Goal: Check status: Check status

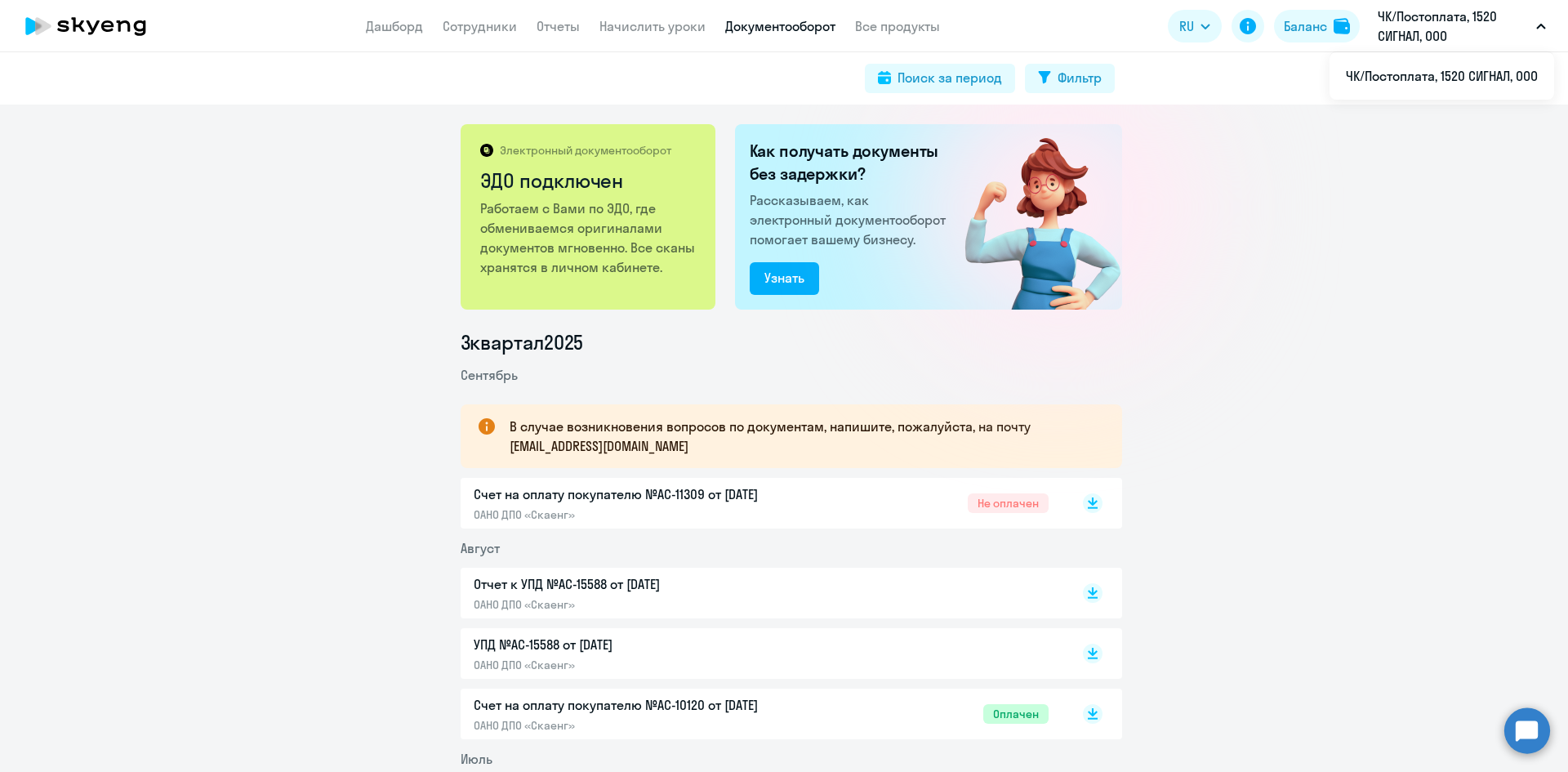
click at [1549, 31] on button "ЧК/Постоплата, 1520 СИГНАЛ, ООО" at bounding box center [1461, 25] width 184 height 39
click at [393, 31] on link "Дашборд" at bounding box center [394, 26] width 57 height 17
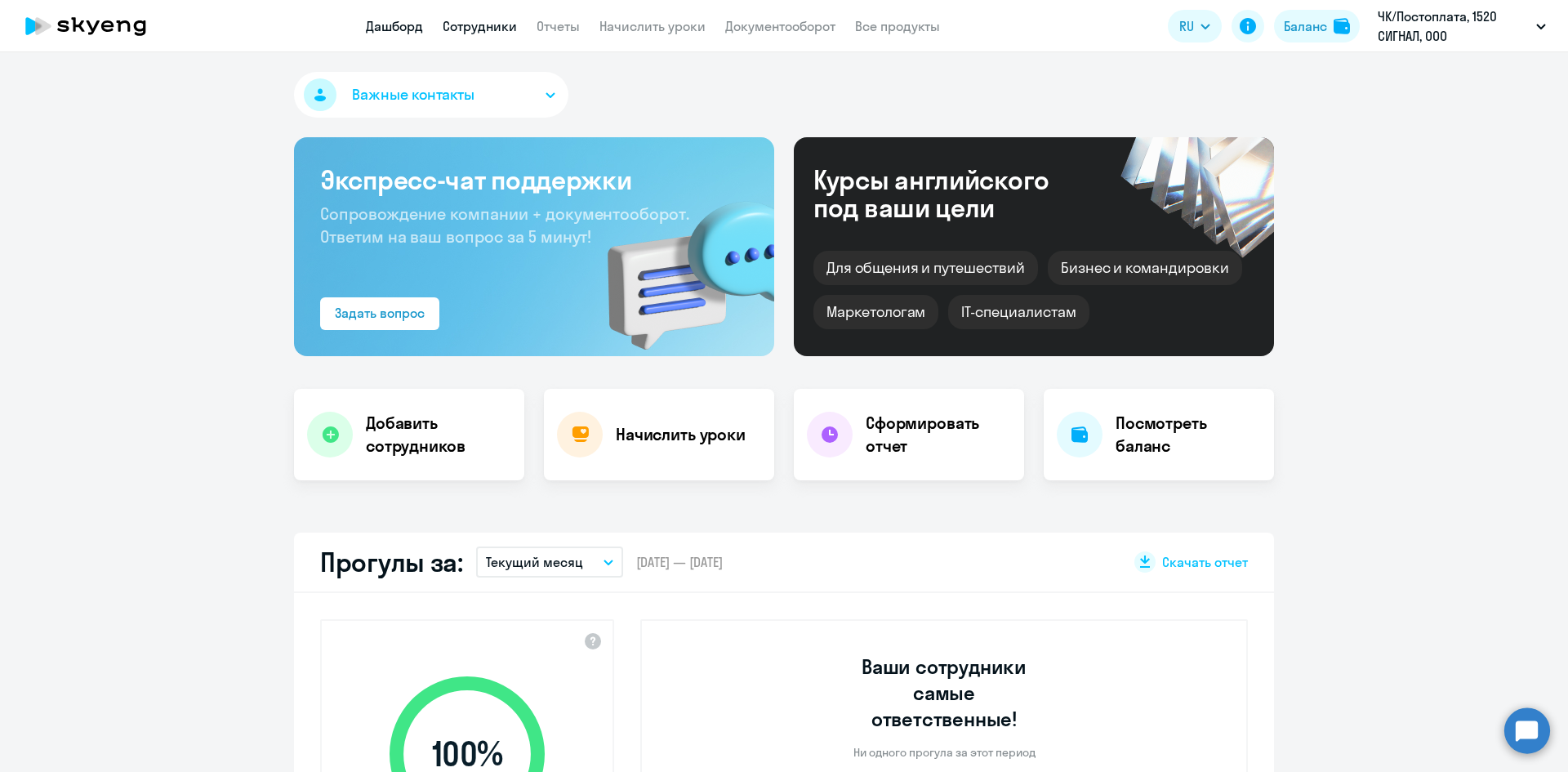
click at [474, 27] on link "Сотрудники" at bounding box center [480, 26] width 74 height 17
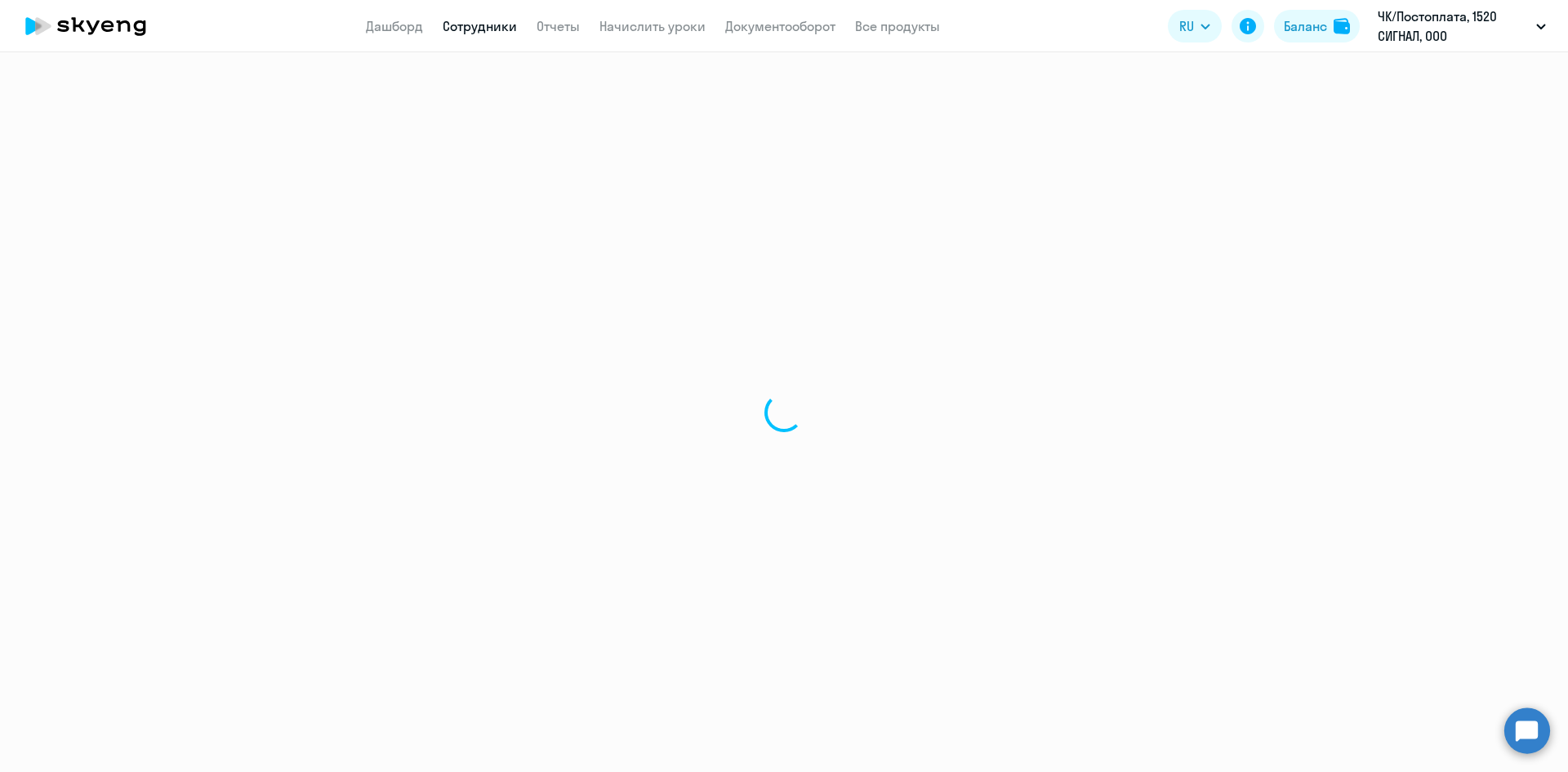
select select "30"
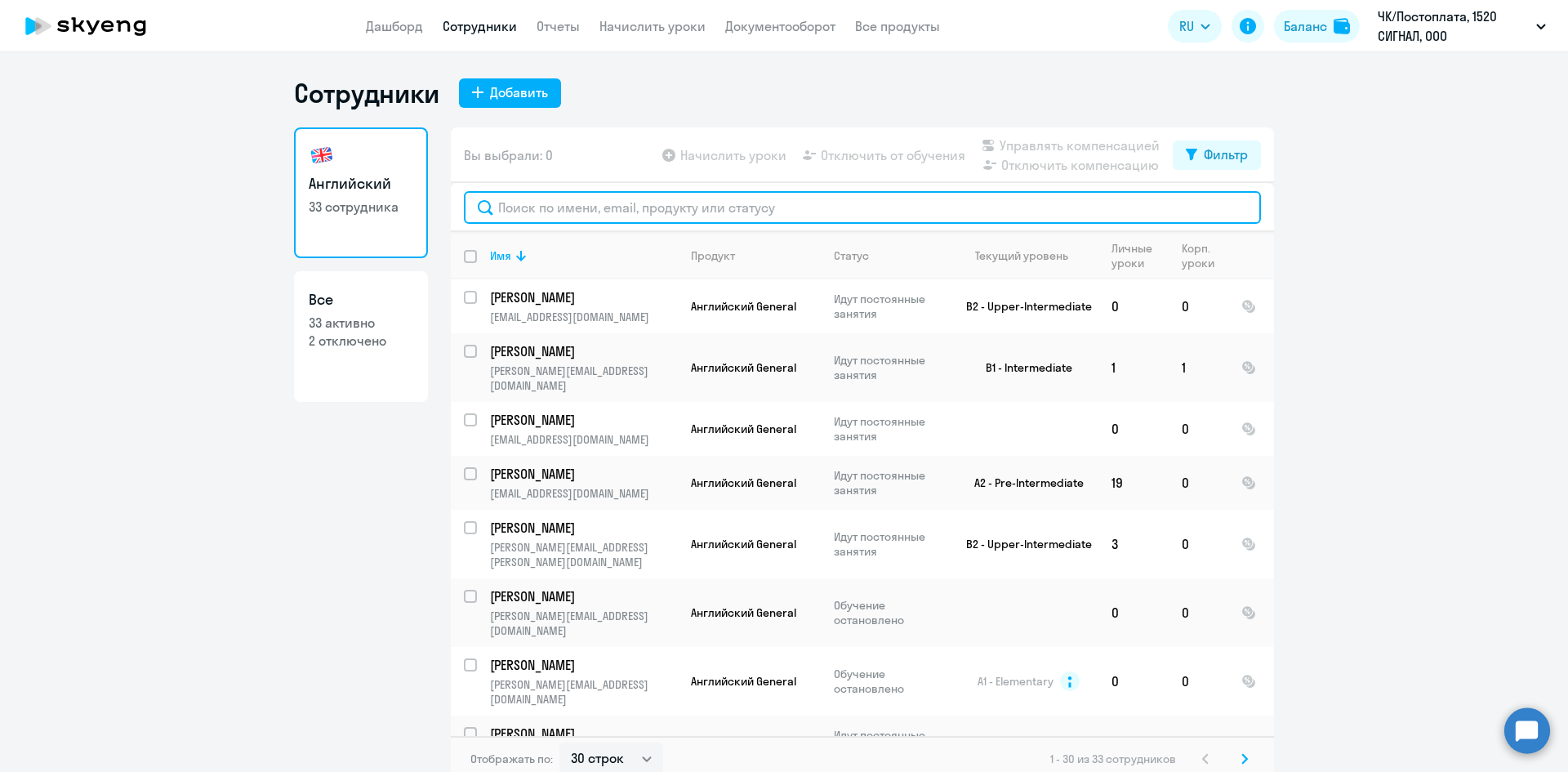
click at [535, 213] on input "text" at bounding box center [862, 207] width 798 height 32
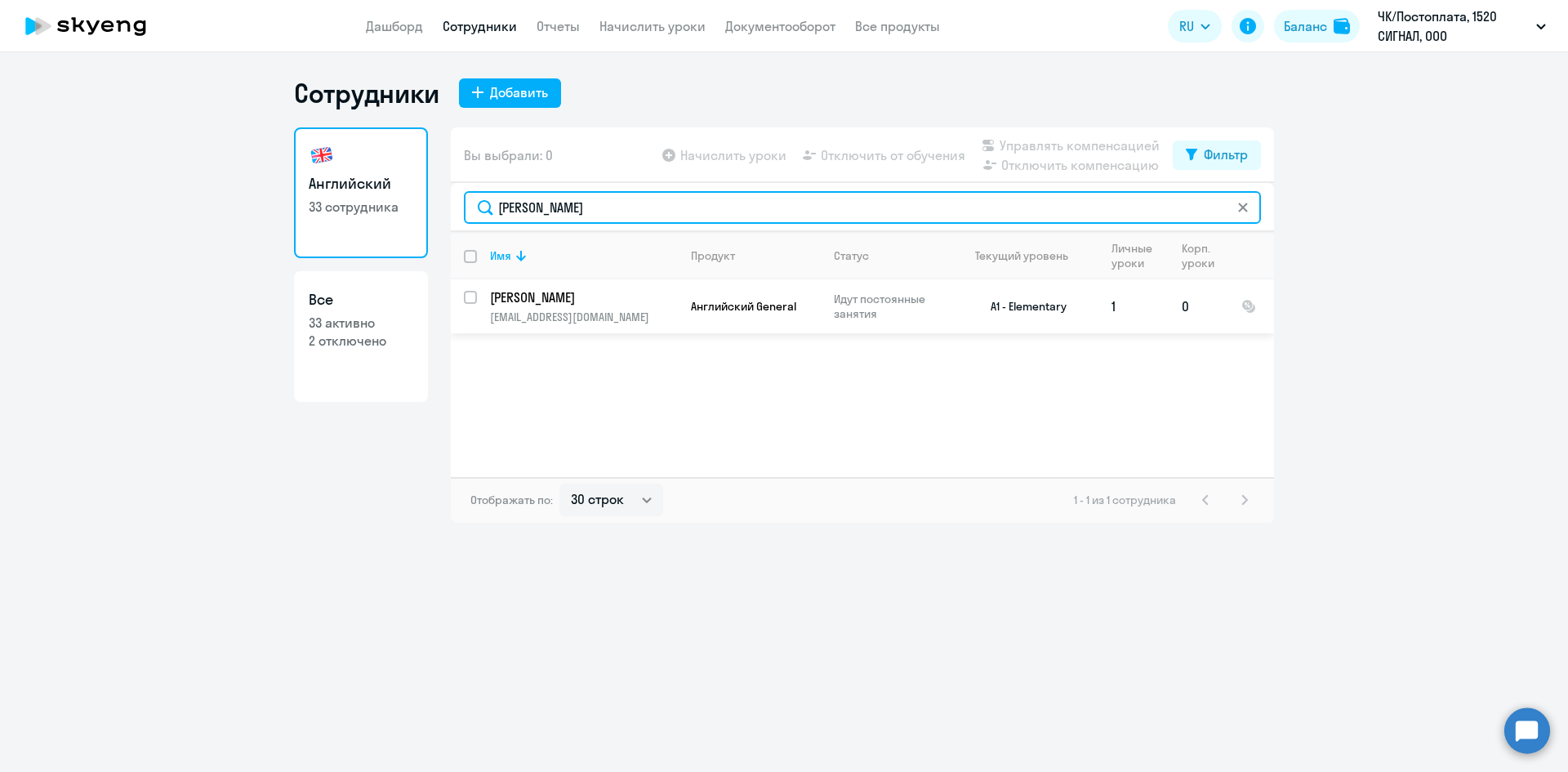
type input "[PERSON_NAME]"
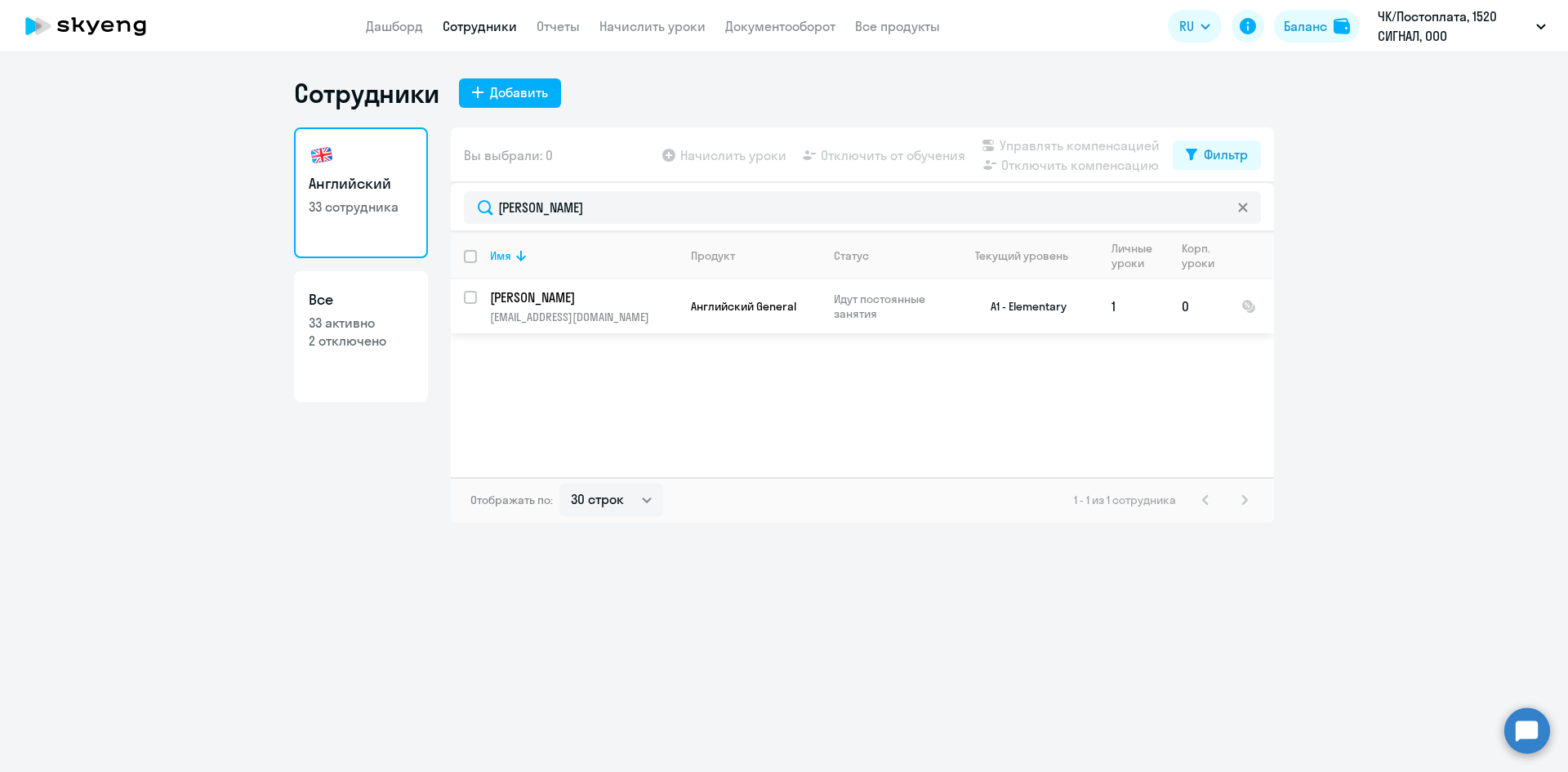
click at [567, 314] on p "[EMAIL_ADDRESS][DOMAIN_NAME]" at bounding box center [584, 316] width 187 height 15
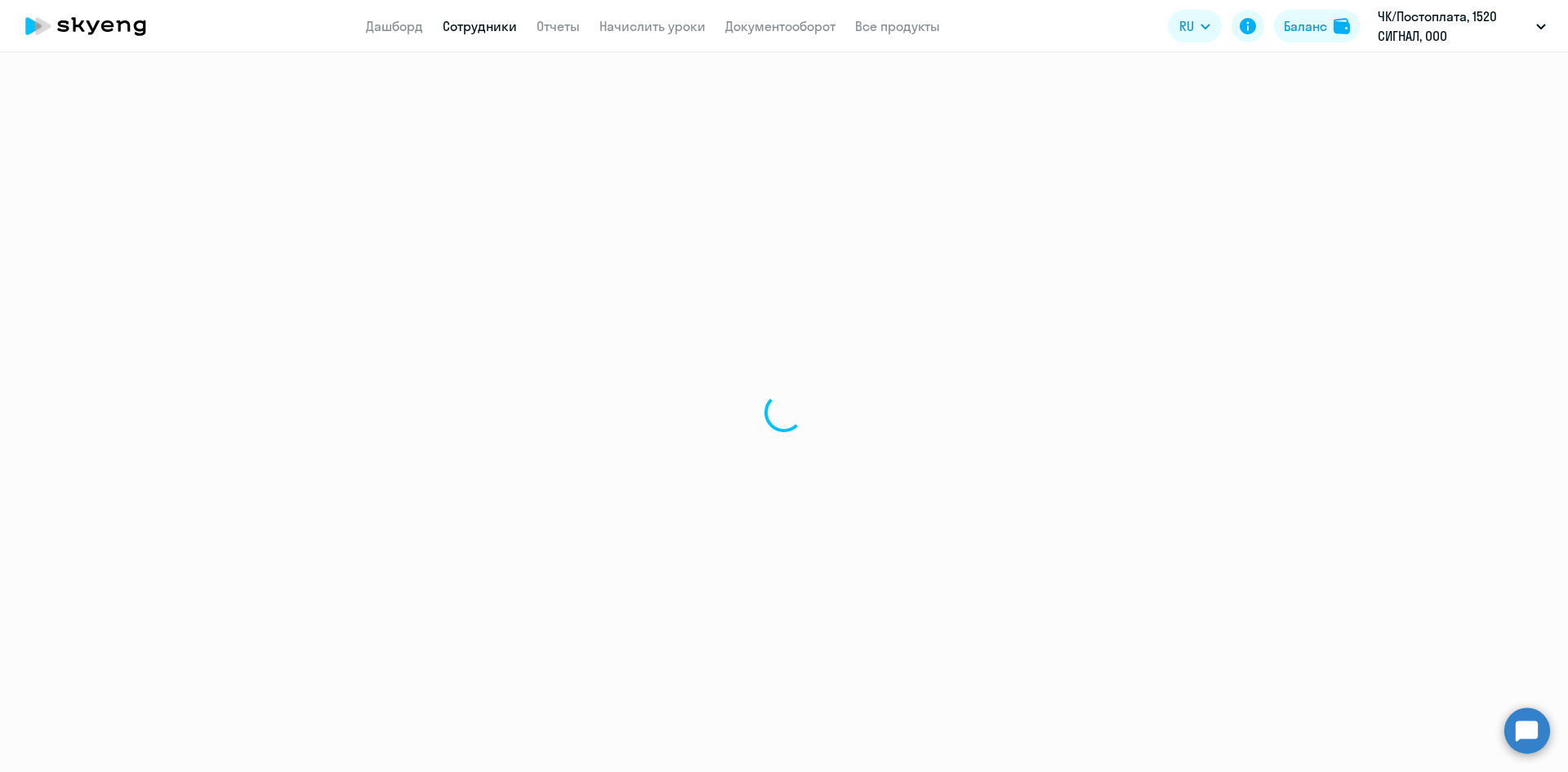
select select "english"
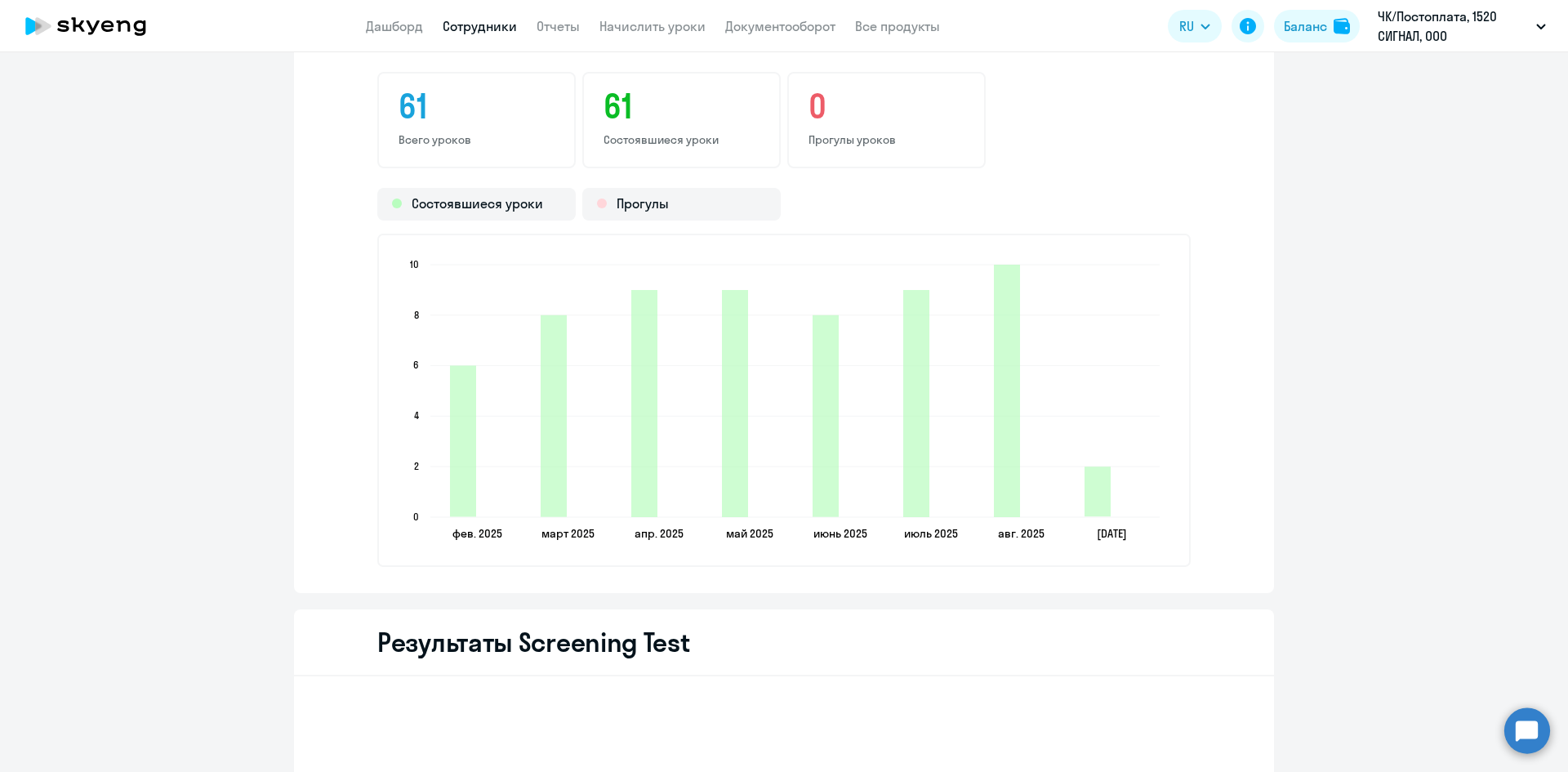
scroll to position [2286, 0]
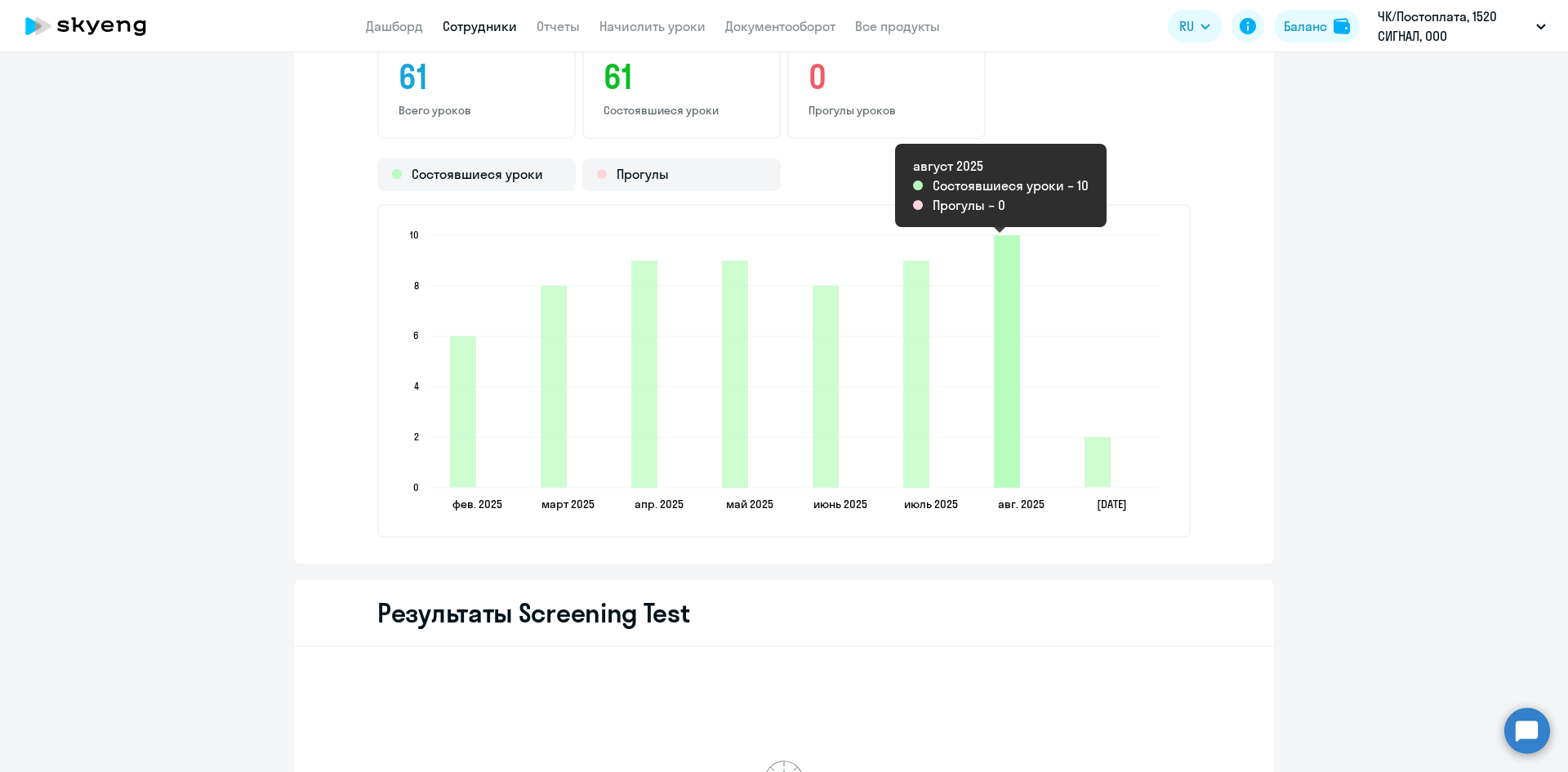
click at [1002, 377] on icon "2025-08-28T21:00:00.000Z Состоявшиеся уроки 10" at bounding box center [1007, 361] width 26 height 252
click at [999, 327] on icon "2025-08-28T21:00:00.000Z Состоявшиеся уроки 10" at bounding box center [1007, 361] width 26 height 252
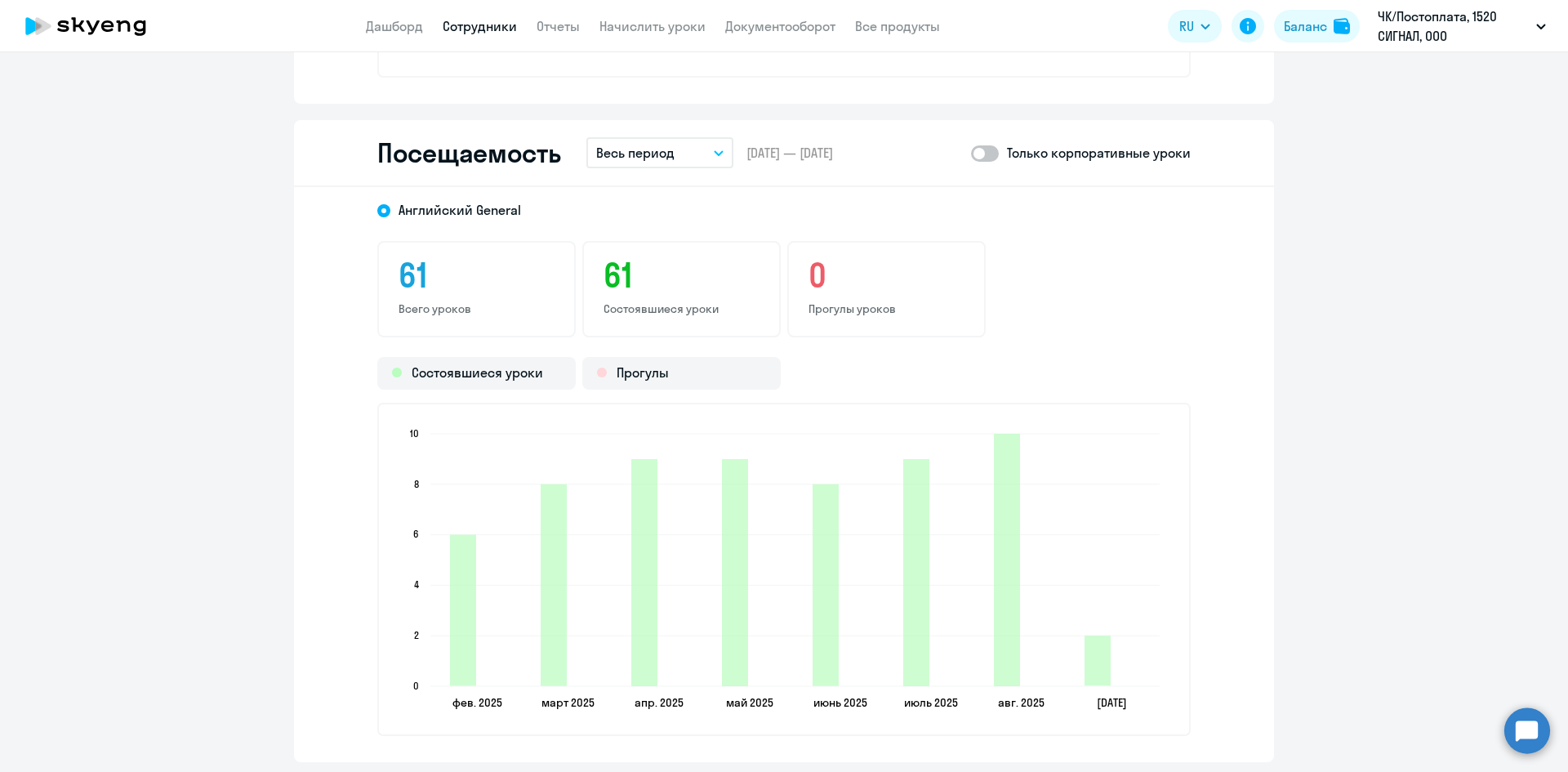
scroll to position [2052, 0]
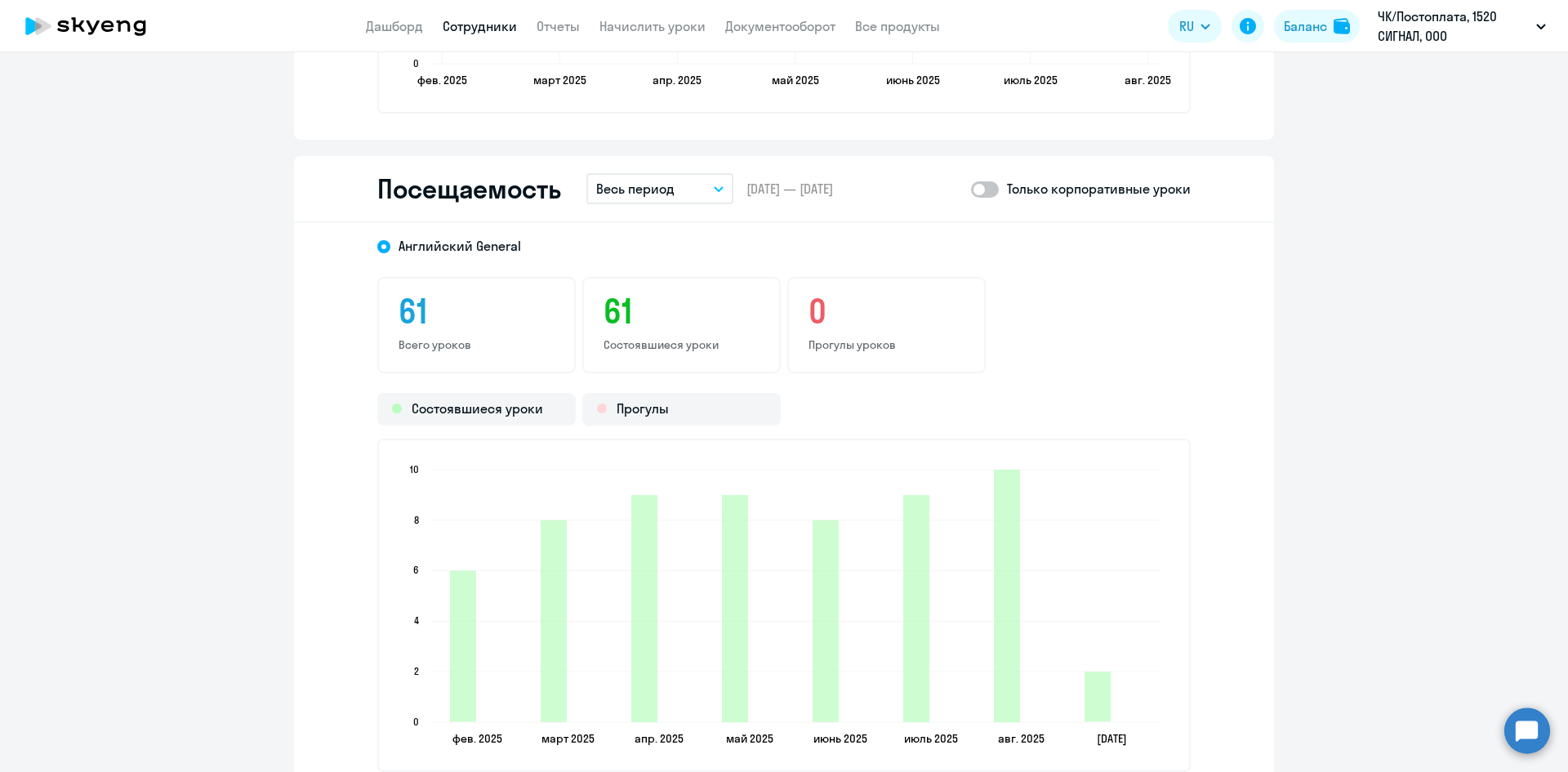
click at [714, 188] on icon "button" at bounding box center [718, 189] width 10 height 6
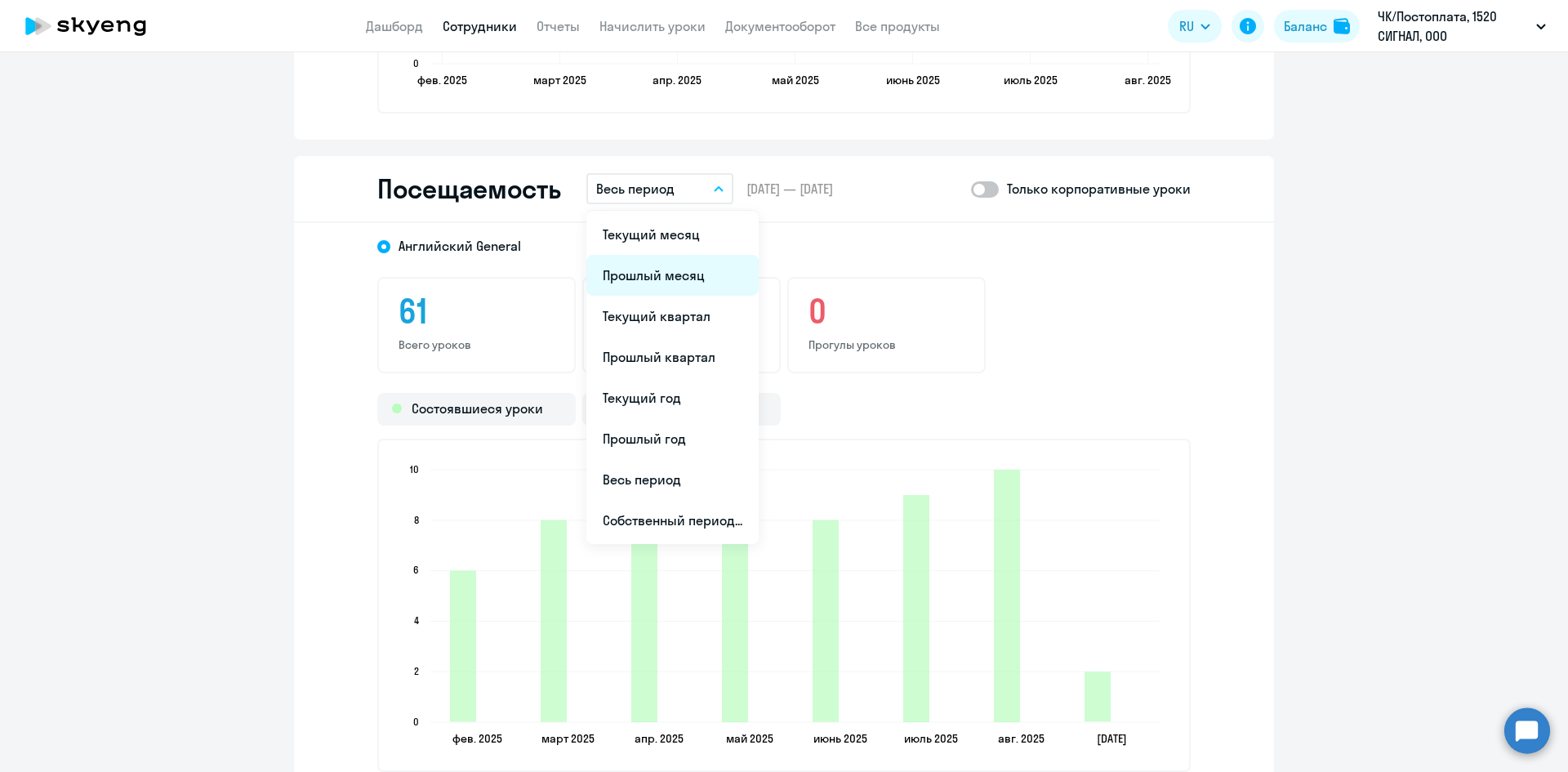
click at [681, 268] on li "Прошлый месяц" at bounding box center [672, 275] width 172 height 41
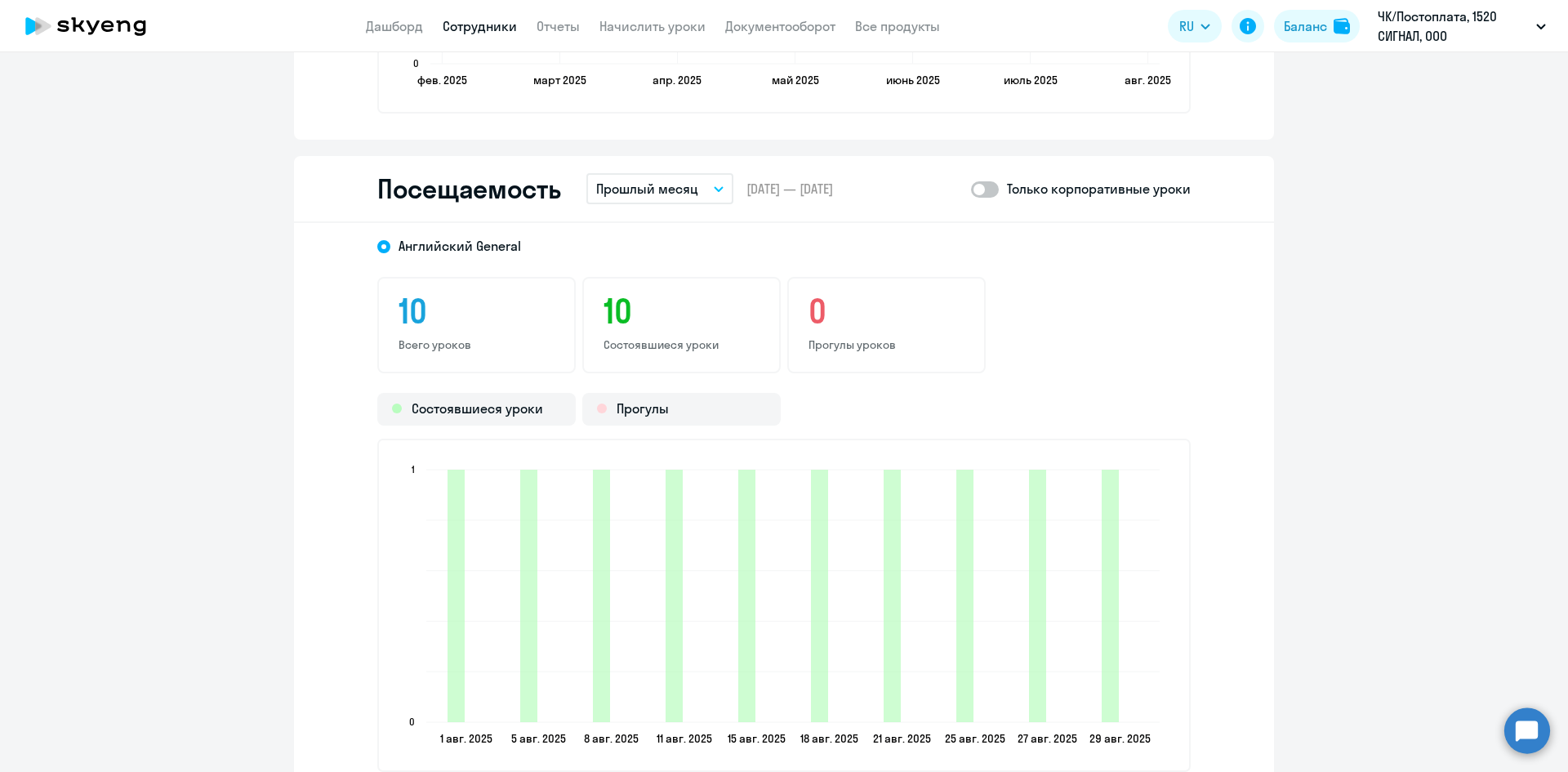
click at [989, 192] on span at bounding box center [985, 190] width 28 height 17
click at [971, 190] on input "checkbox" at bounding box center [971, 189] width 1 height 1
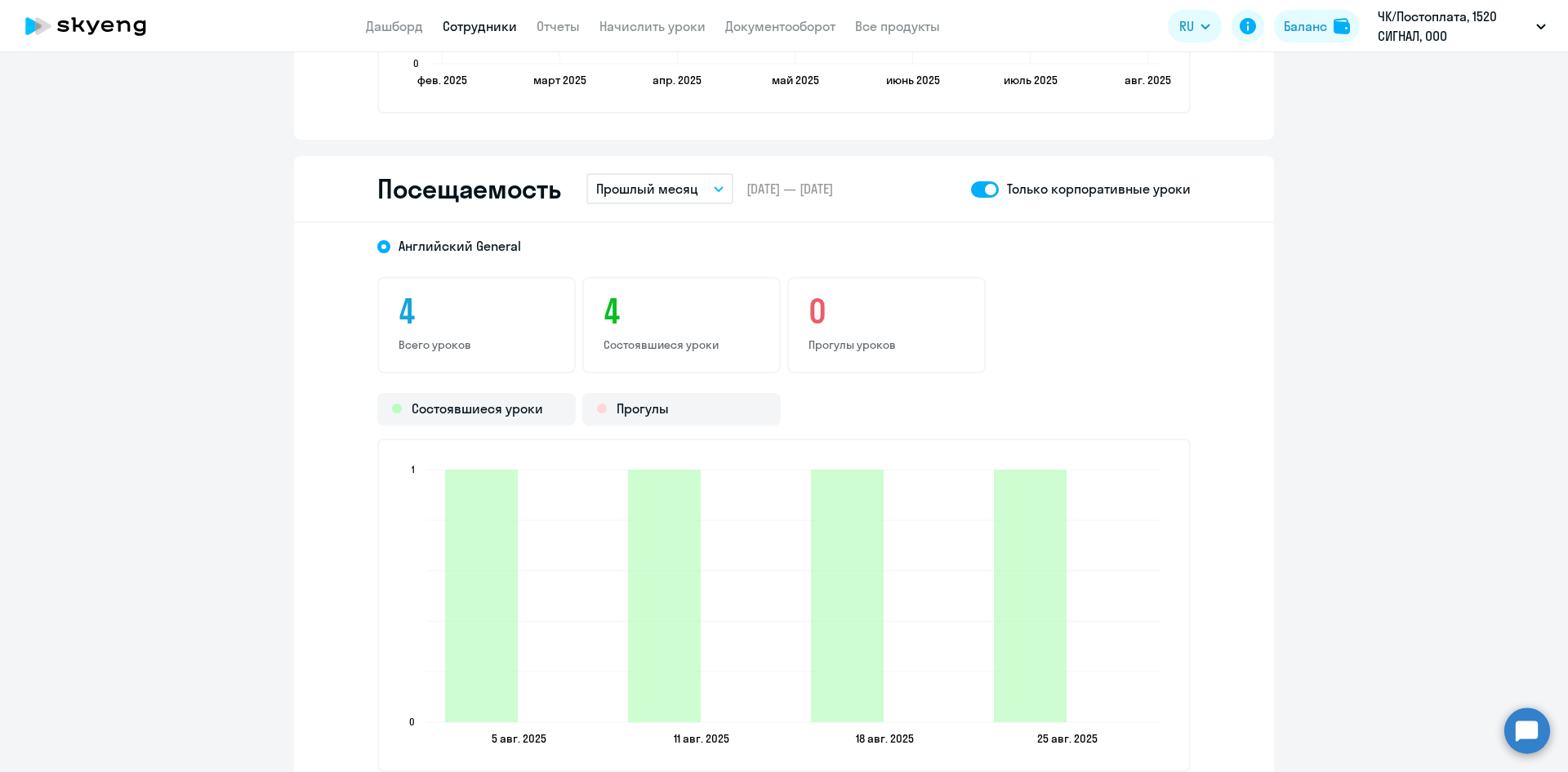
scroll to position [2133, 0]
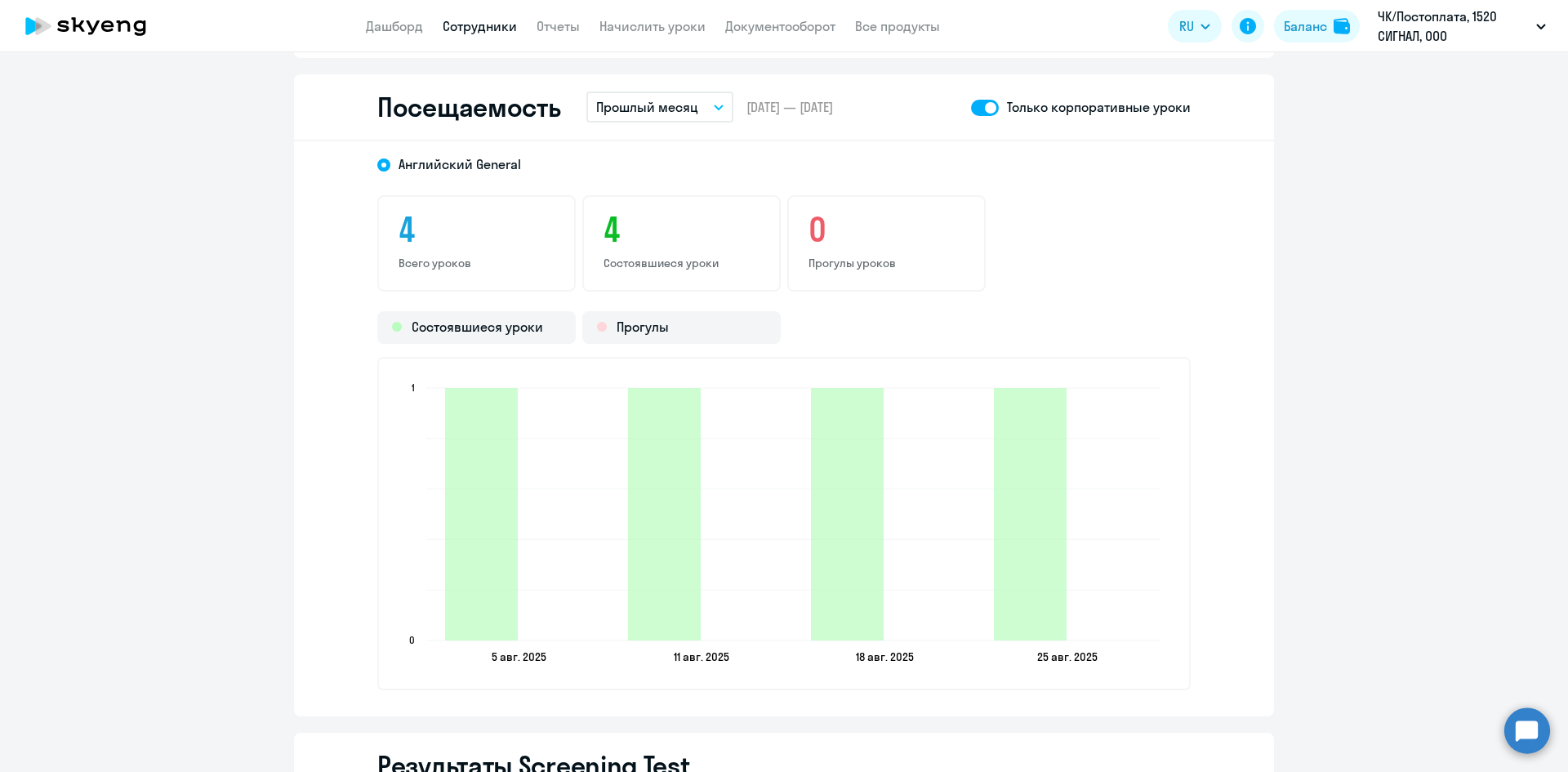
click at [975, 110] on span at bounding box center [985, 107] width 28 height 17
click at [971, 107] on input "checkbox" at bounding box center [971, 107] width 1 height 1
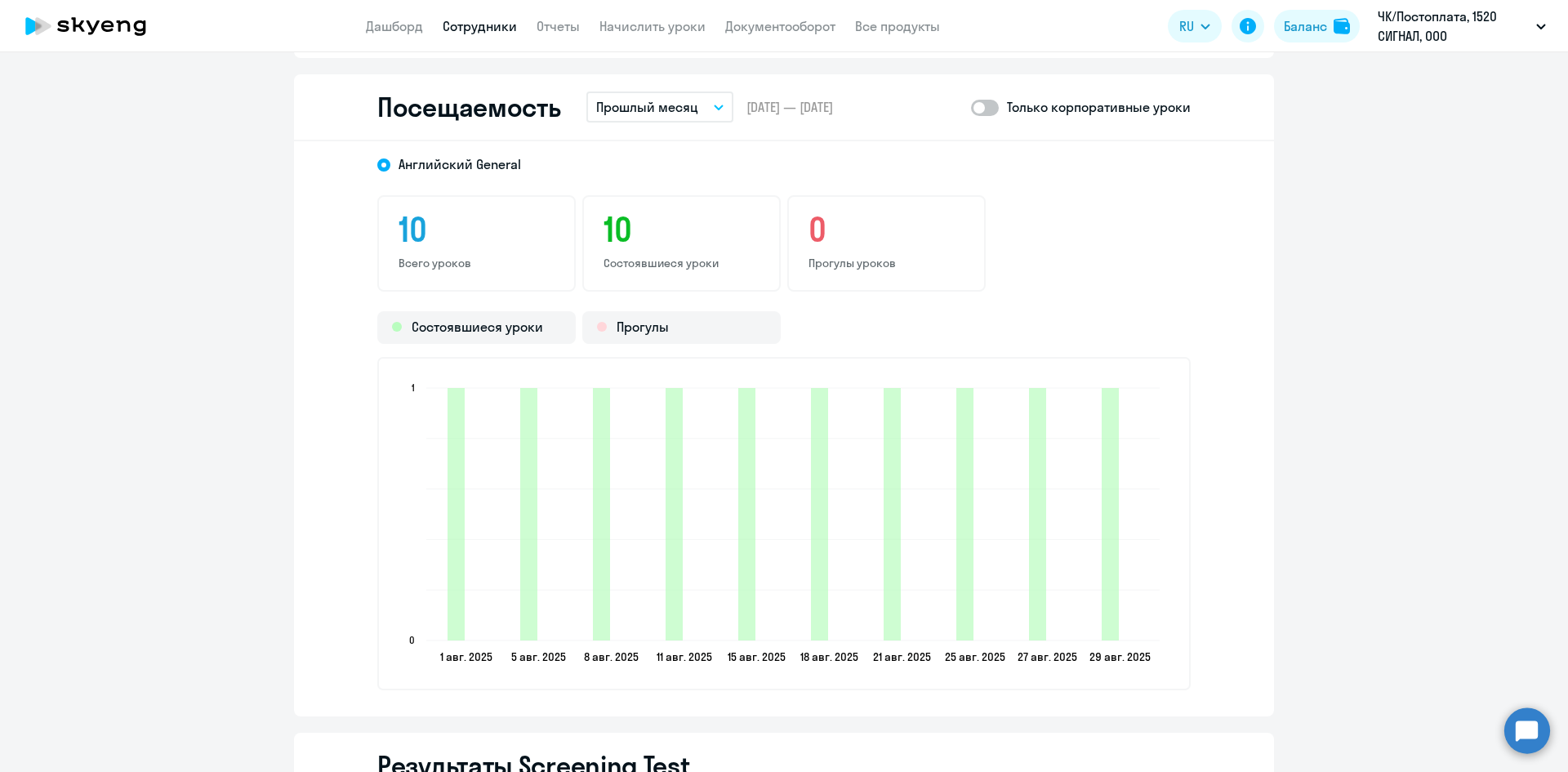
click at [985, 107] on span at bounding box center [985, 107] width 28 height 17
click at [971, 107] on input "checkbox" at bounding box center [971, 107] width 1 height 1
checkbox input "true"
